Goal: Task Accomplishment & Management: Use online tool/utility

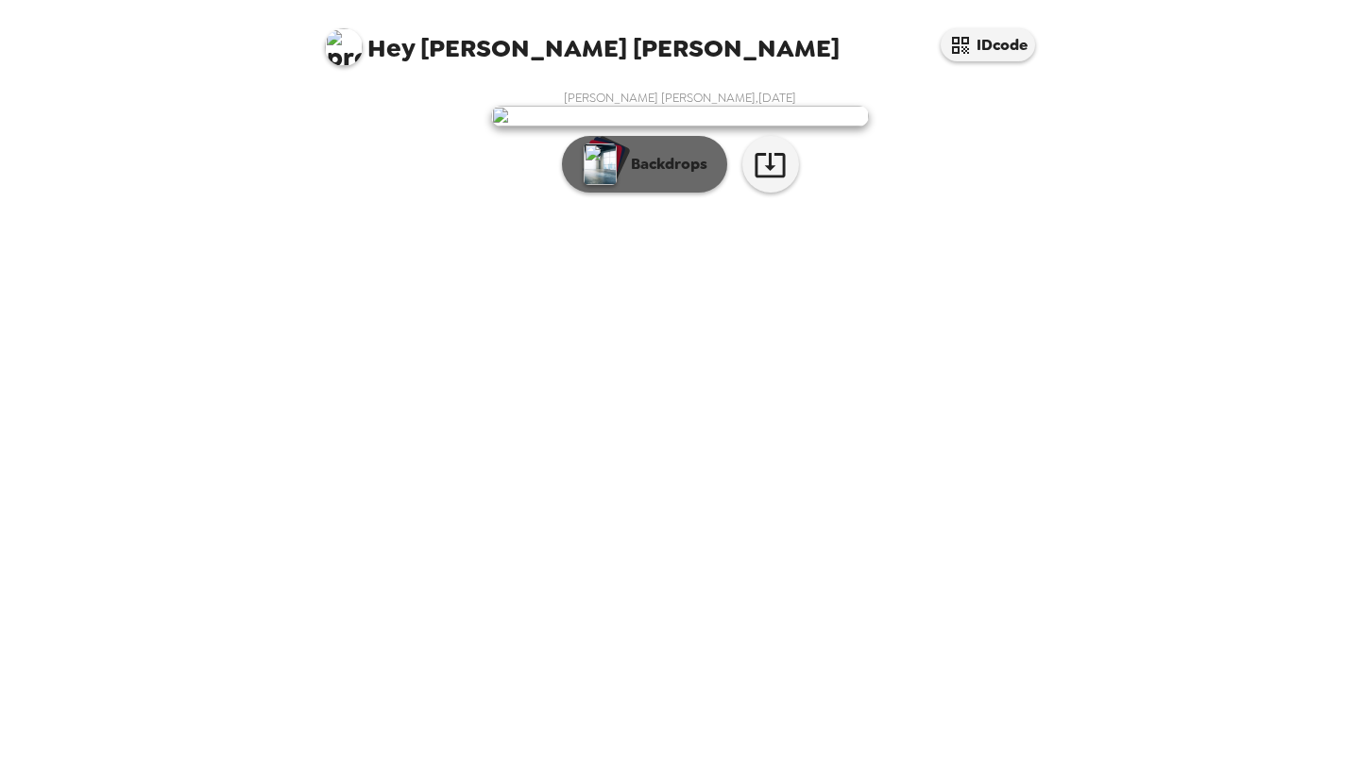
click at [666, 176] on p "Backdrops" at bounding box center [664, 164] width 86 height 23
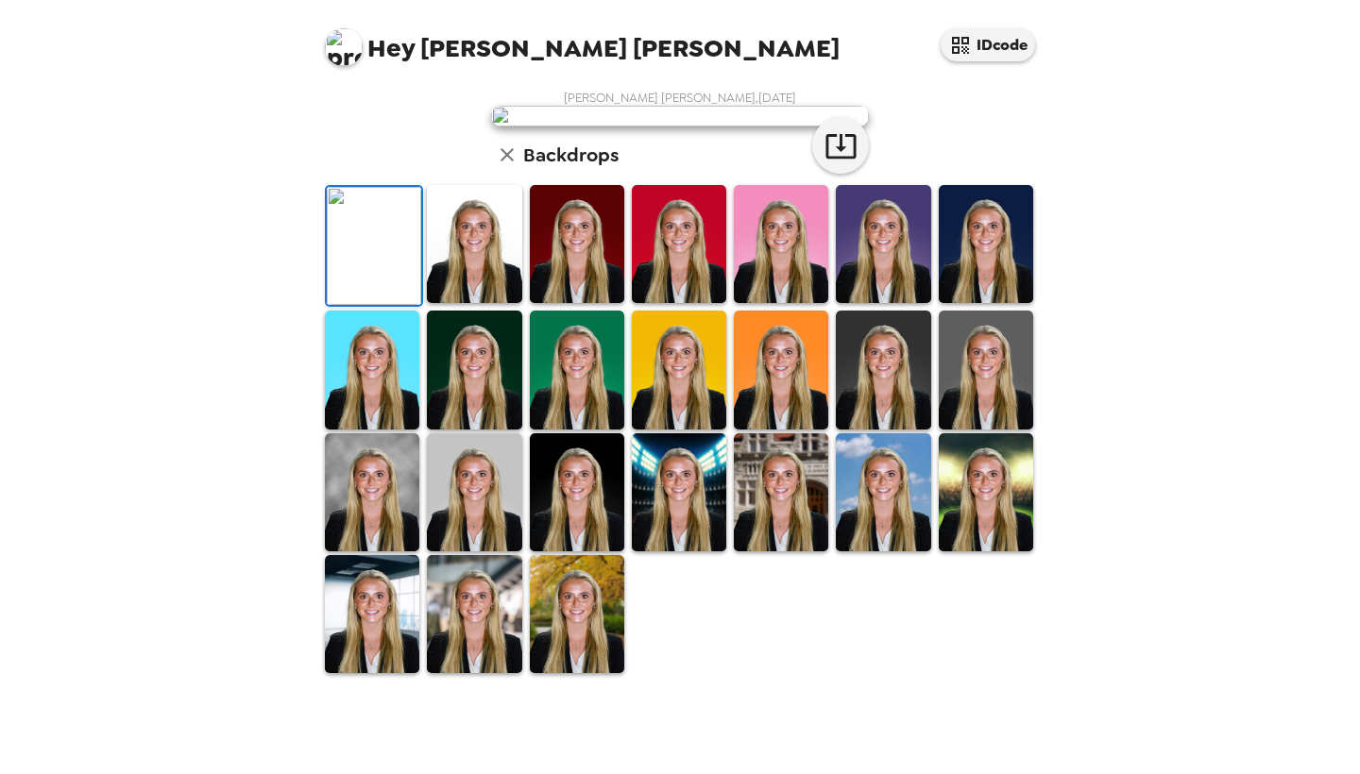
scroll to position [357, 0]
click at [960, 429] on img at bounding box center [986, 370] width 94 height 118
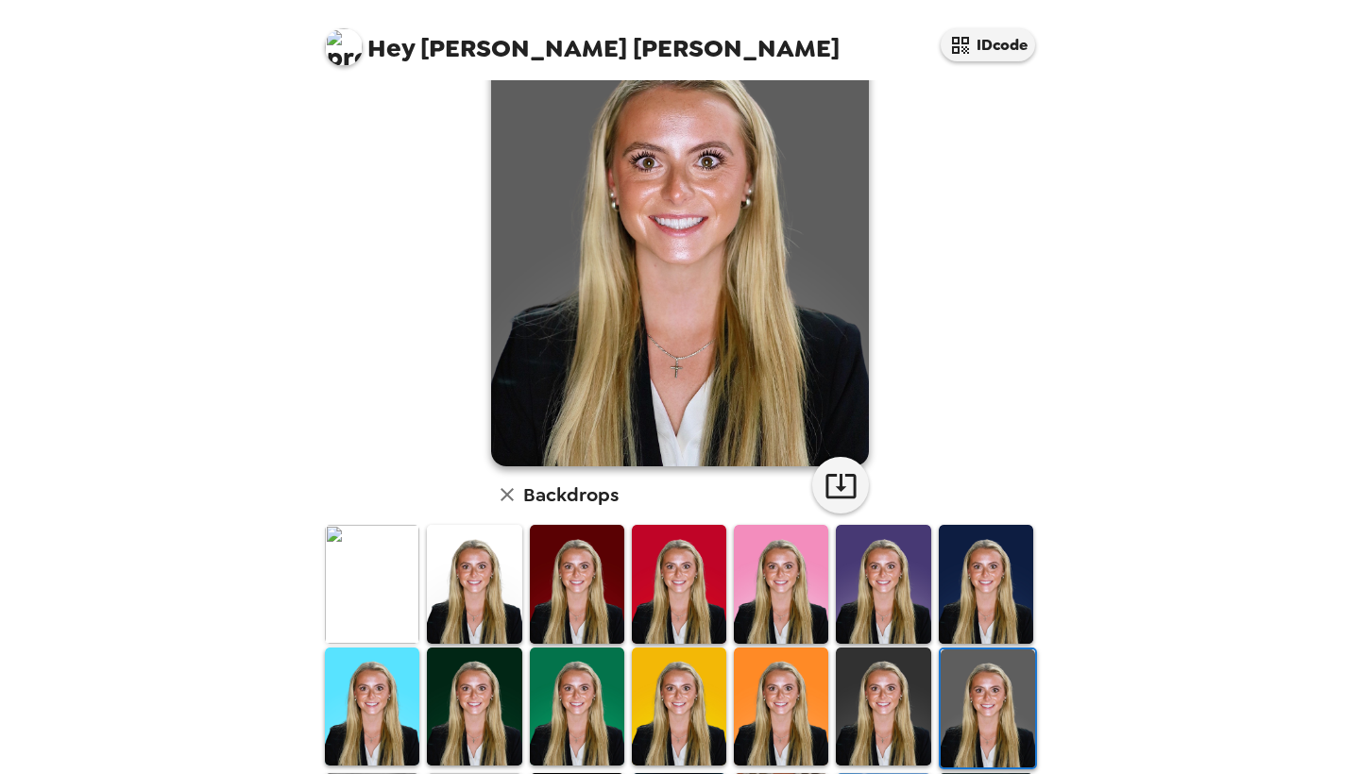
scroll to position [112, 0]
click at [999, 564] on img at bounding box center [986, 583] width 94 height 118
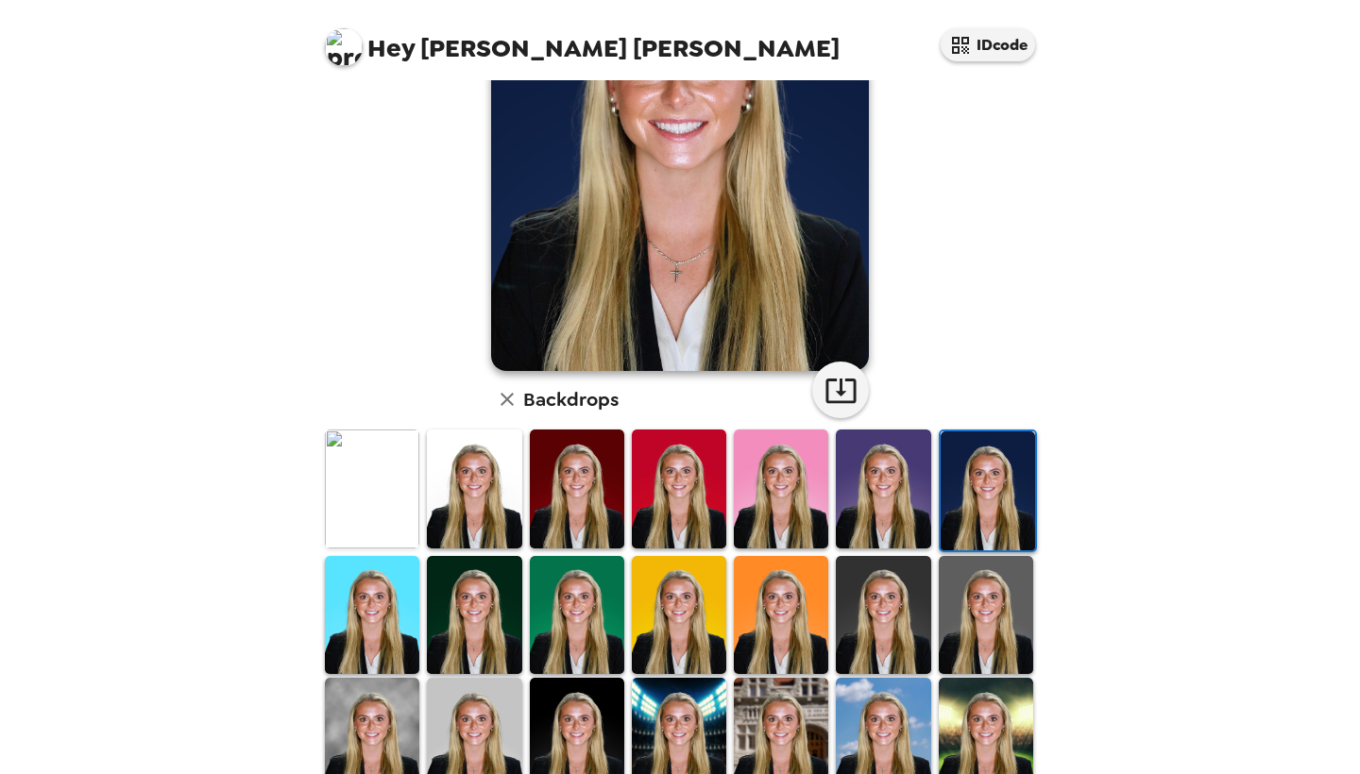
scroll to position [163, 0]
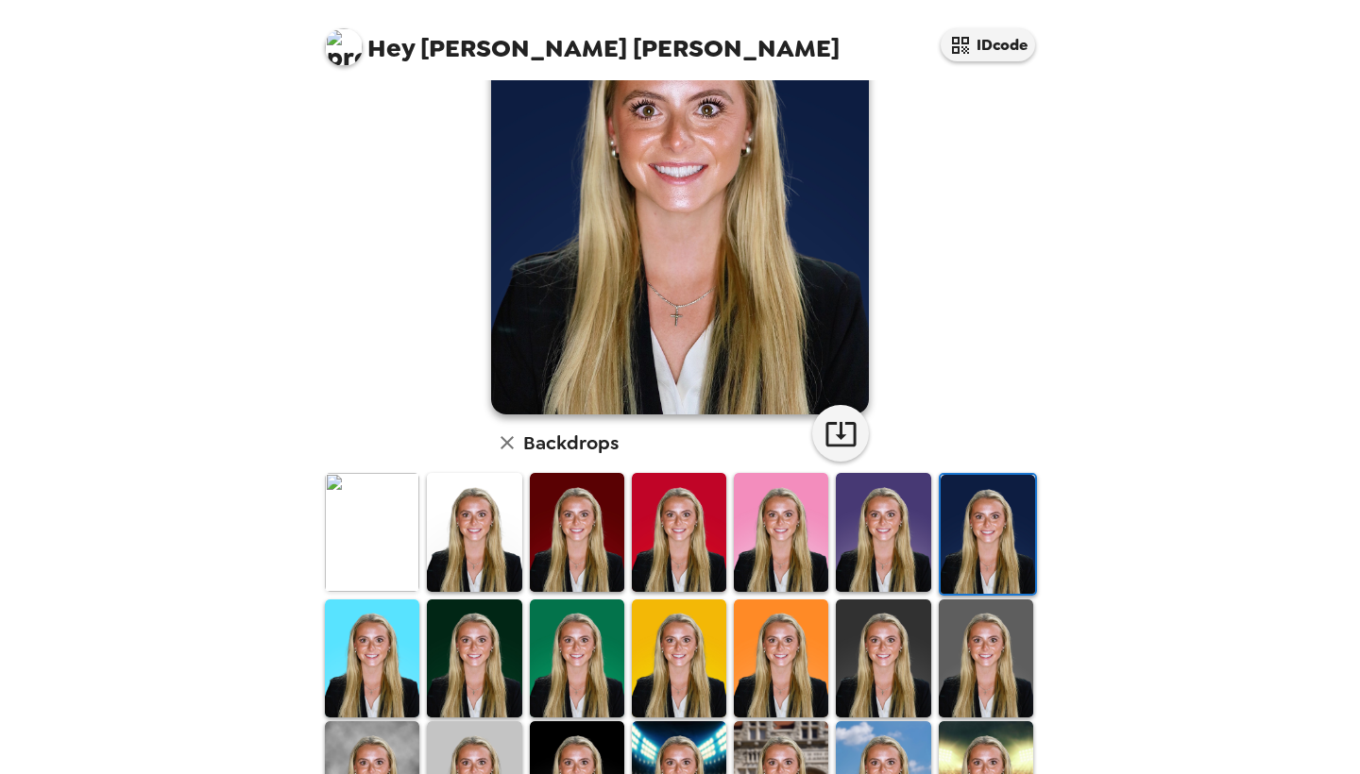
click at [644, 502] on img at bounding box center [679, 532] width 94 height 118
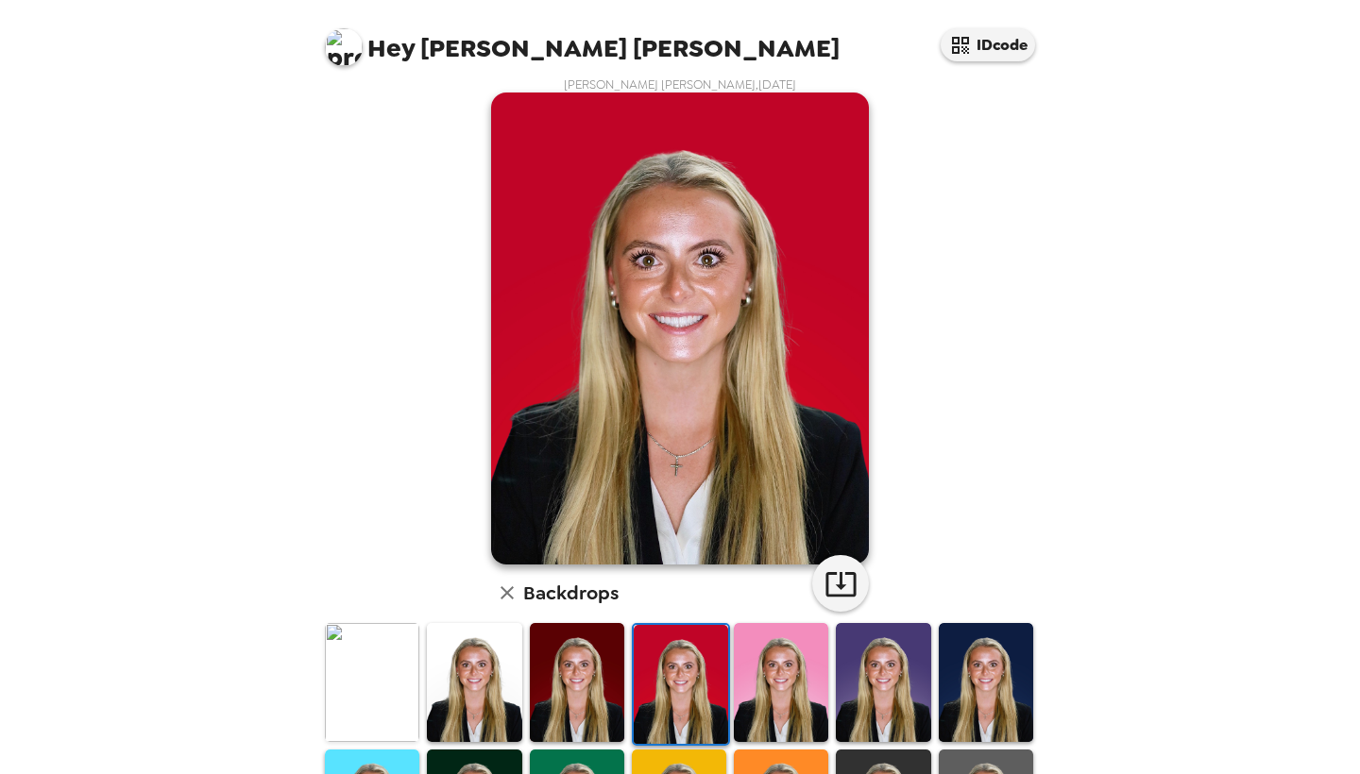
scroll to position [15, 0]
